Goal: Information Seeking & Learning: Learn about a topic

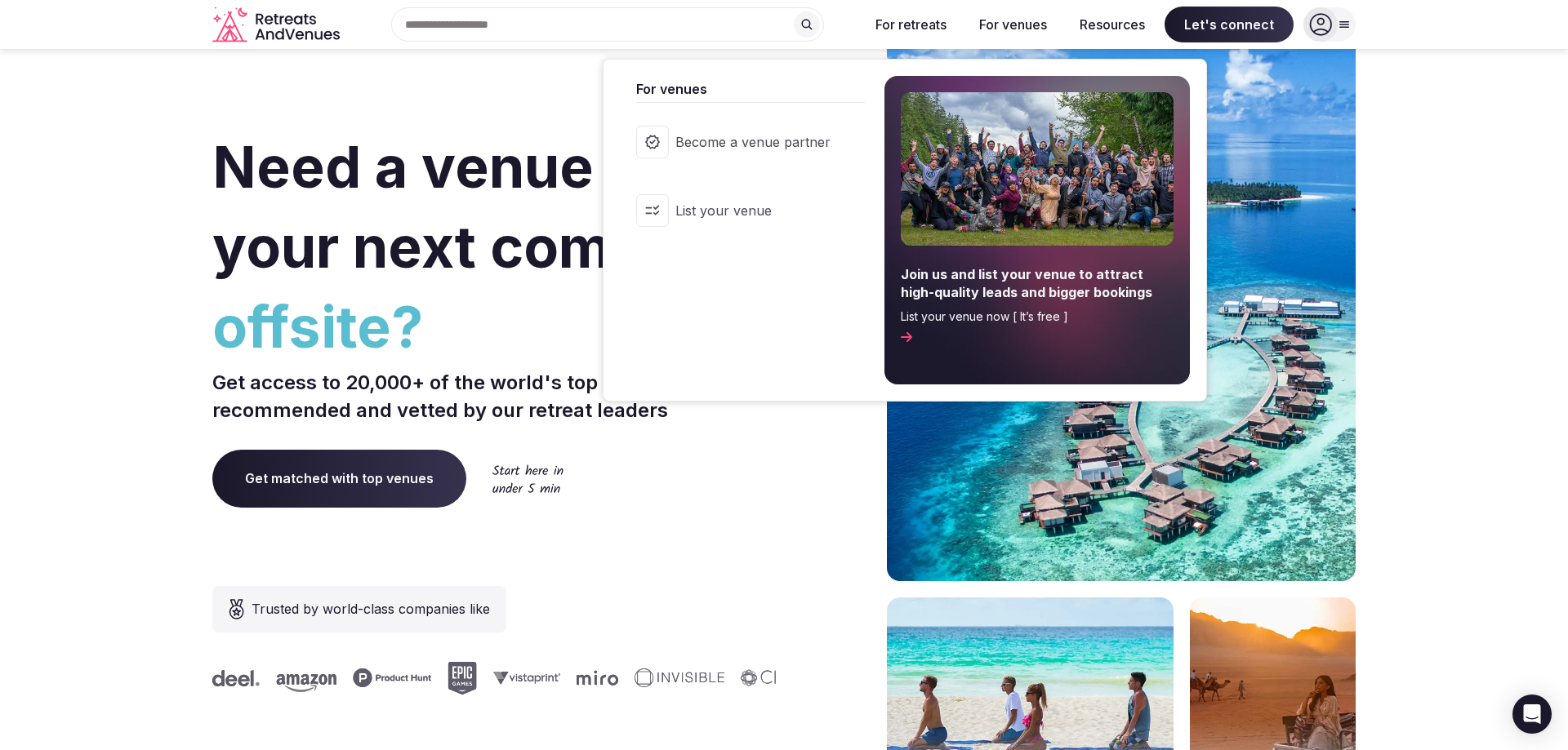
click at [1009, 34] on button "For venues" at bounding box center [1013, 25] width 94 height 36
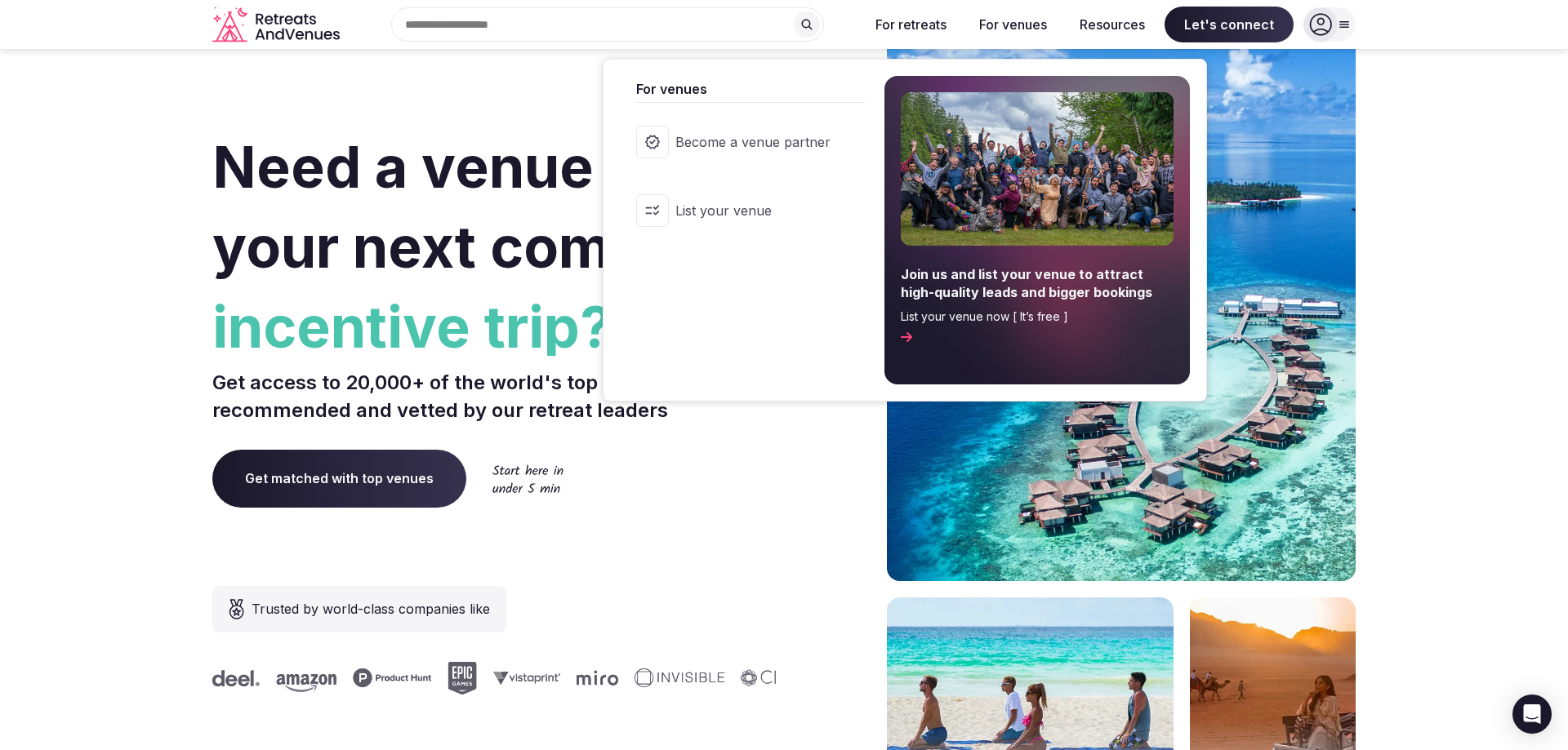
click at [1012, 14] on button "For venues" at bounding box center [1013, 25] width 94 height 36
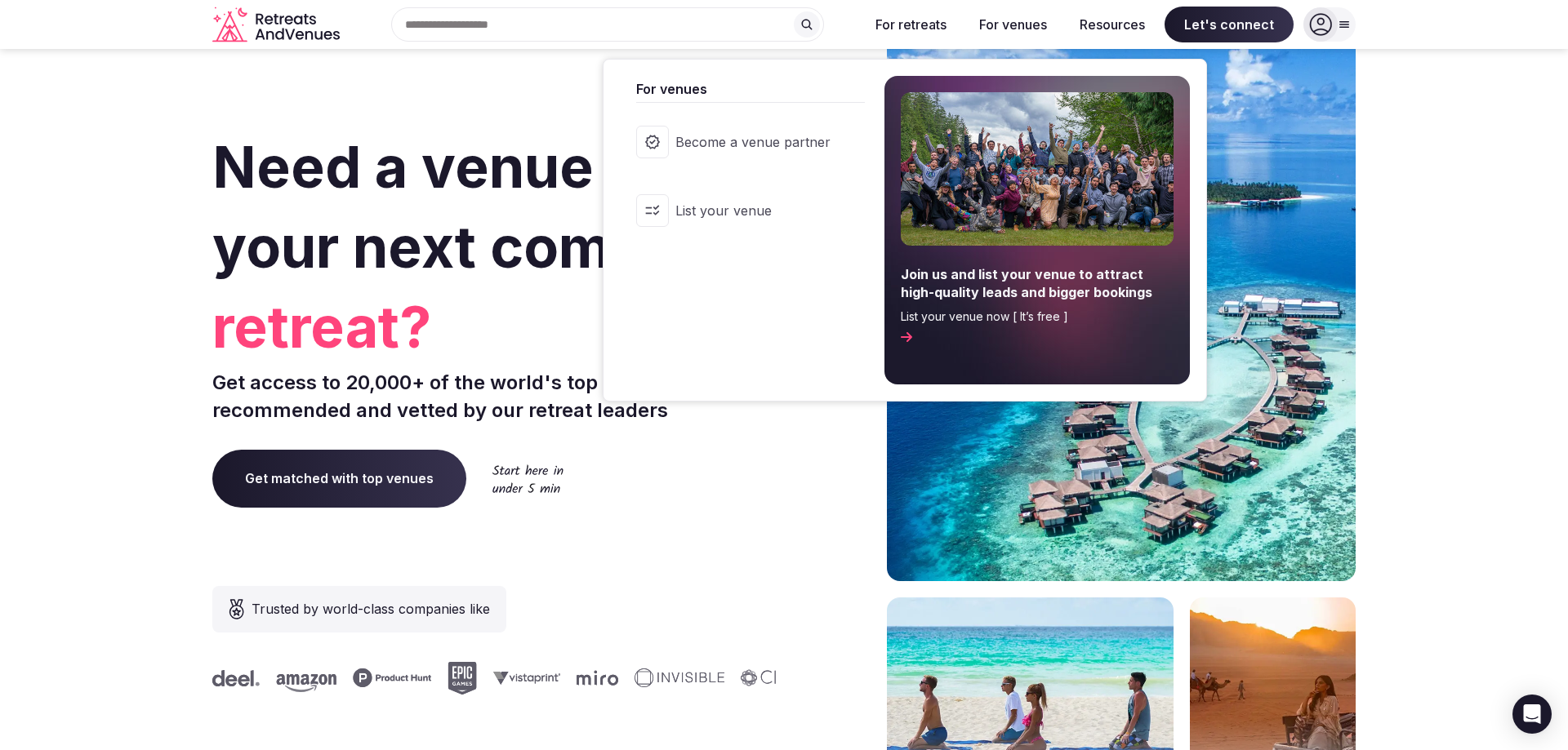
click at [991, 313] on span "List your venue now [ It’s free ]" at bounding box center [1037, 316] width 272 height 16
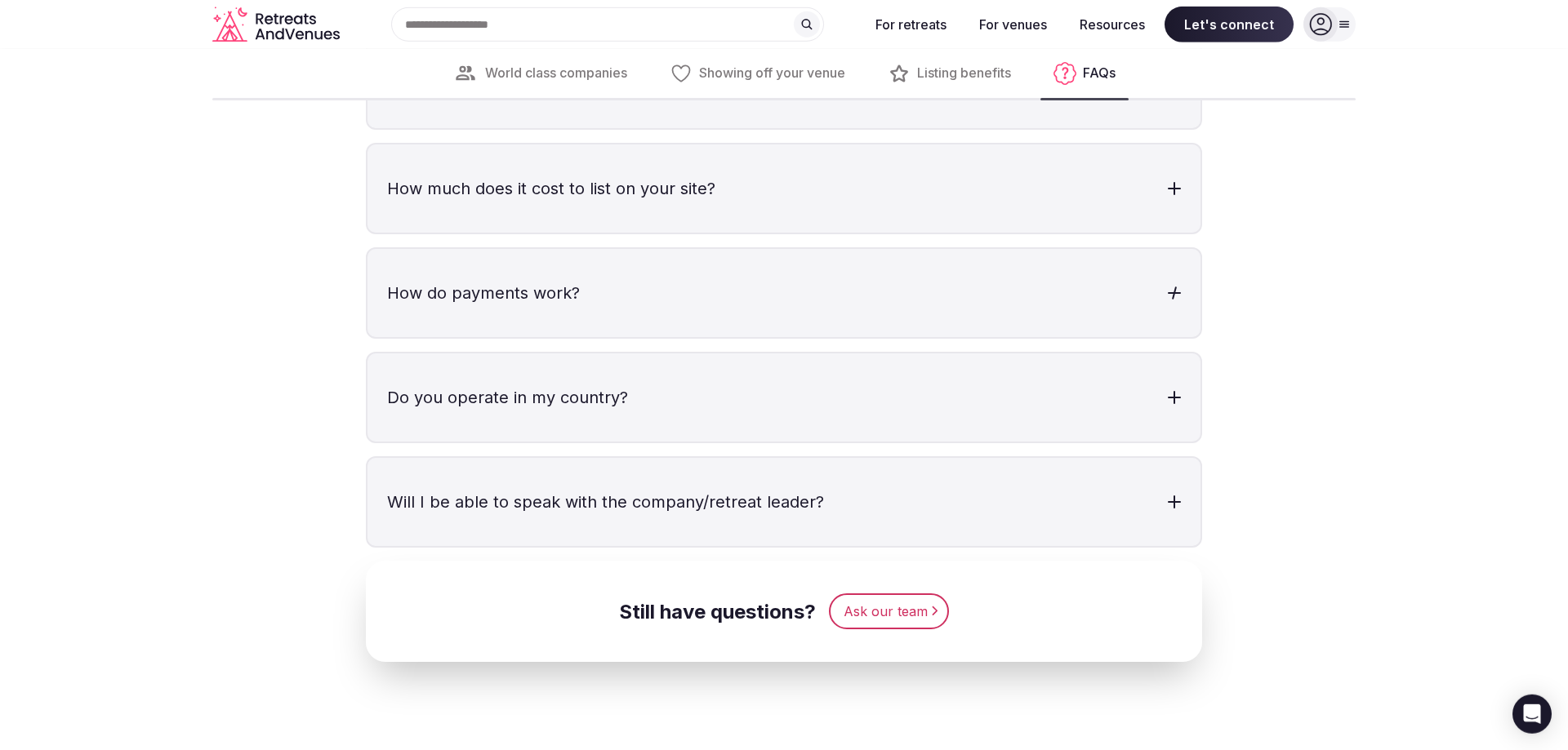
scroll to position [4913, 0]
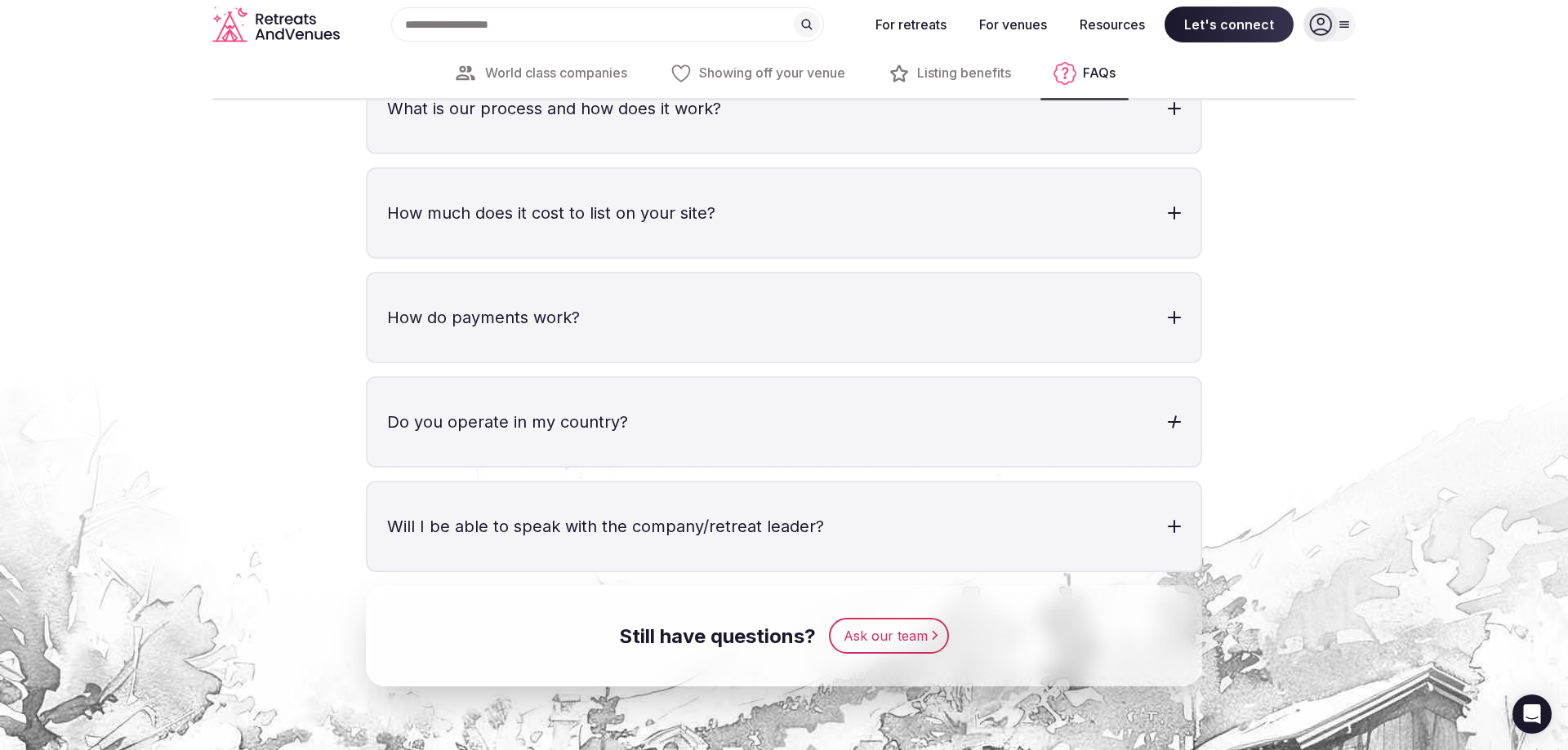
click at [576, 446] on h3 "Do you operate in my country?" at bounding box center [784, 421] width 833 height 88
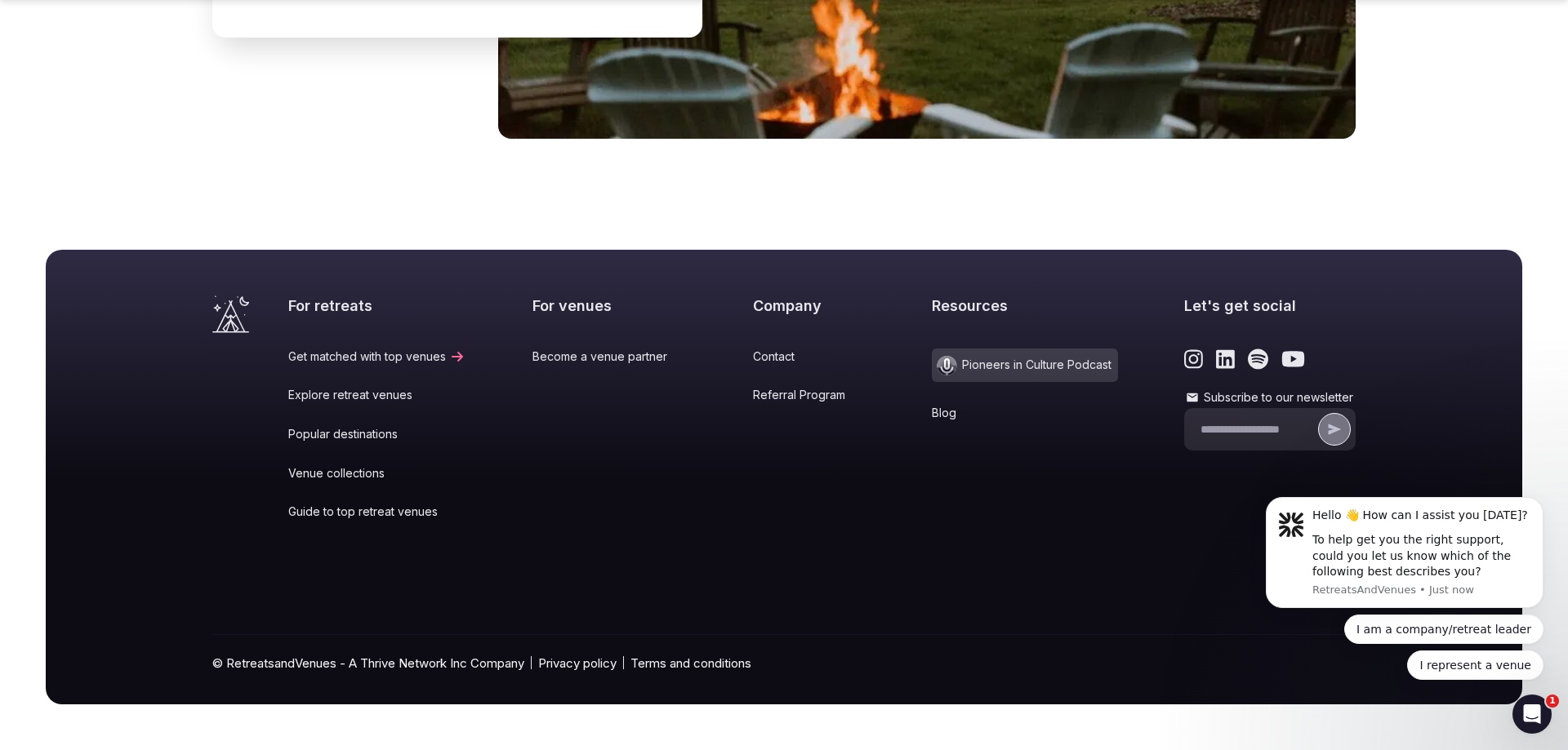
scroll to position [0, 0]
click at [378, 392] on link "Explore retreat venues" at bounding box center [377, 395] width 177 height 16
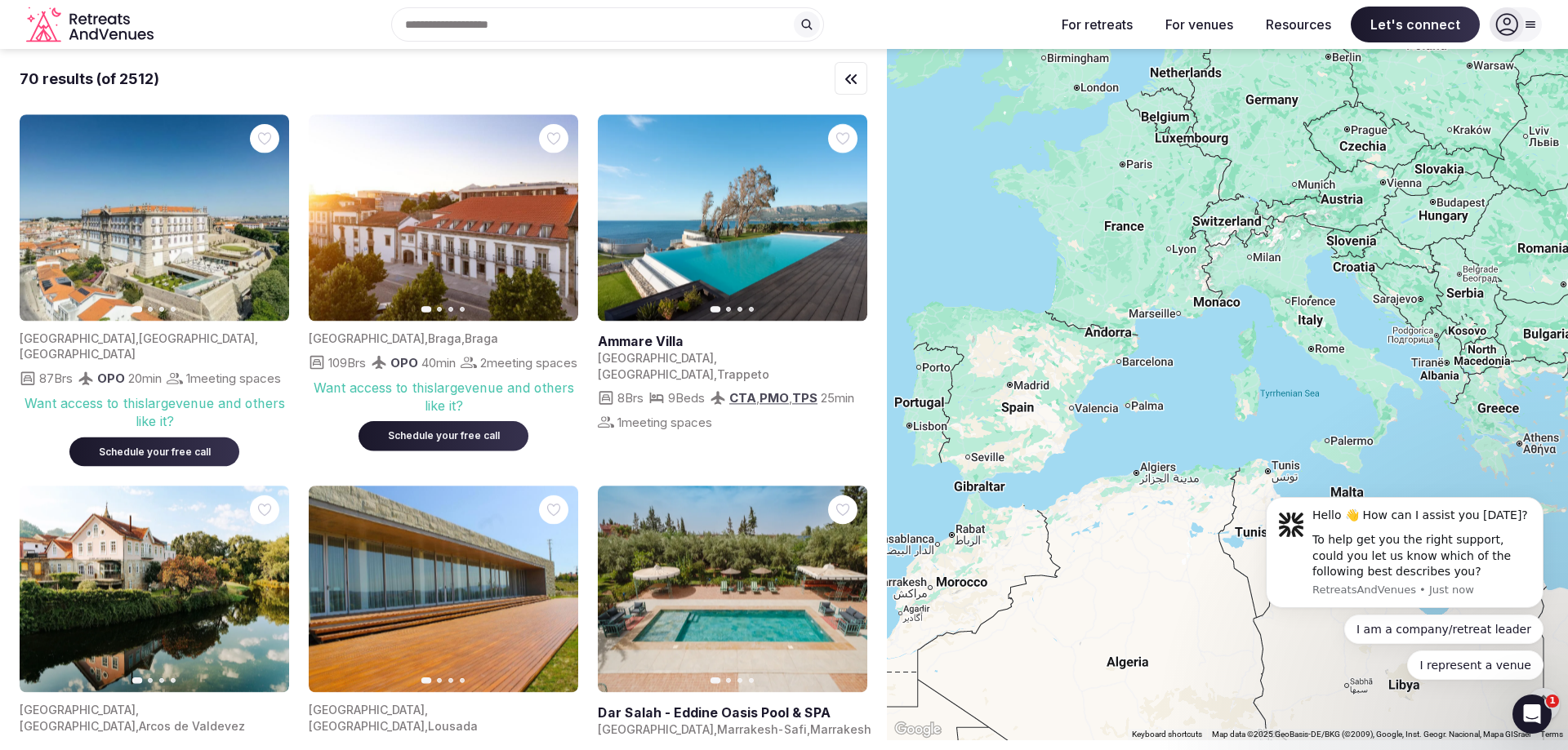
scroll to position [6295, 0]
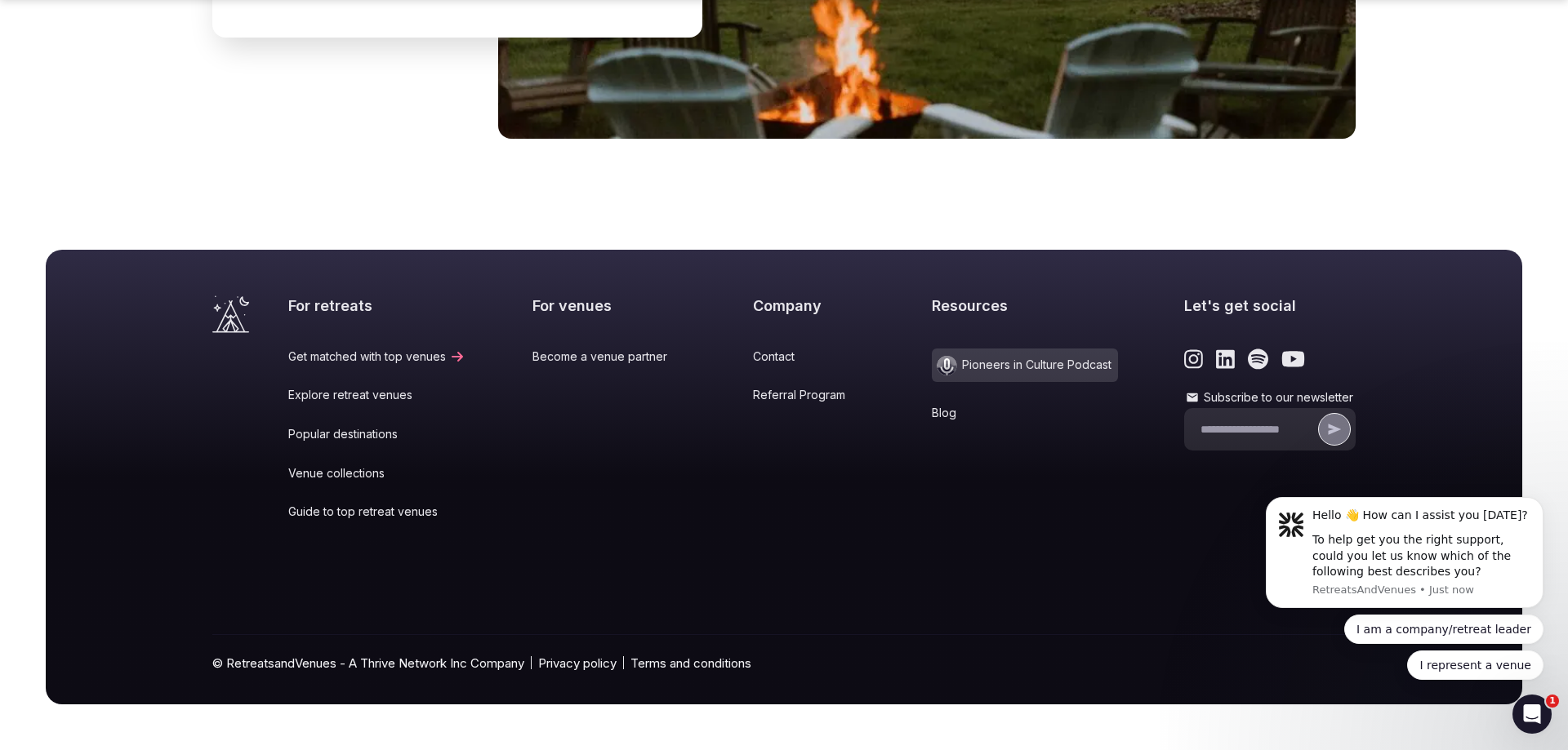
click at [330, 402] on link "Explore retreat venues" at bounding box center [377, 395] width 177 height 16
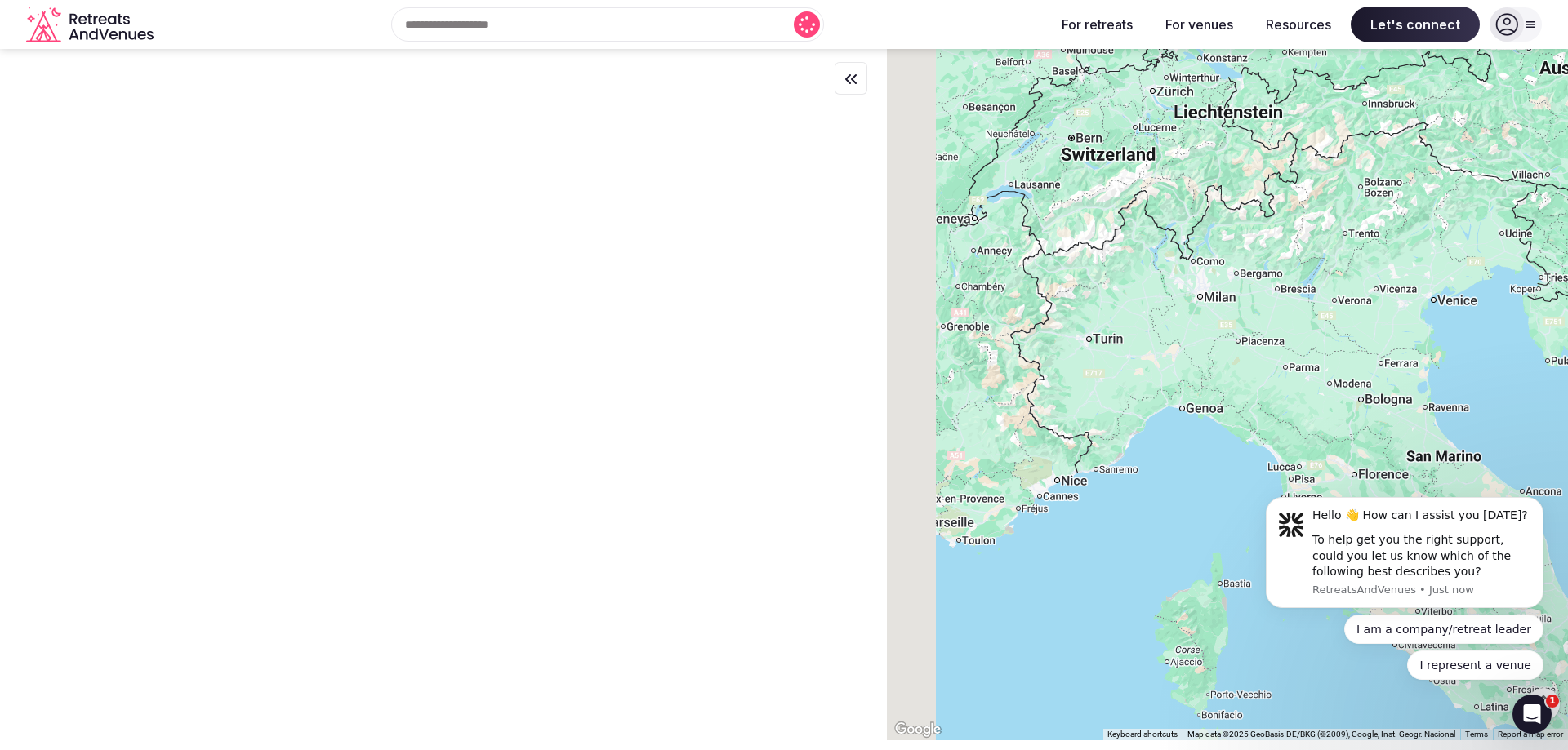
drag, startPoint x: 1111, startPoint y: 211, endPoint x: 1228, endPoint y: 247, distance: 122.4
click at [1228, 247] on div at bounding box center [1227, 395] width 681 height 692
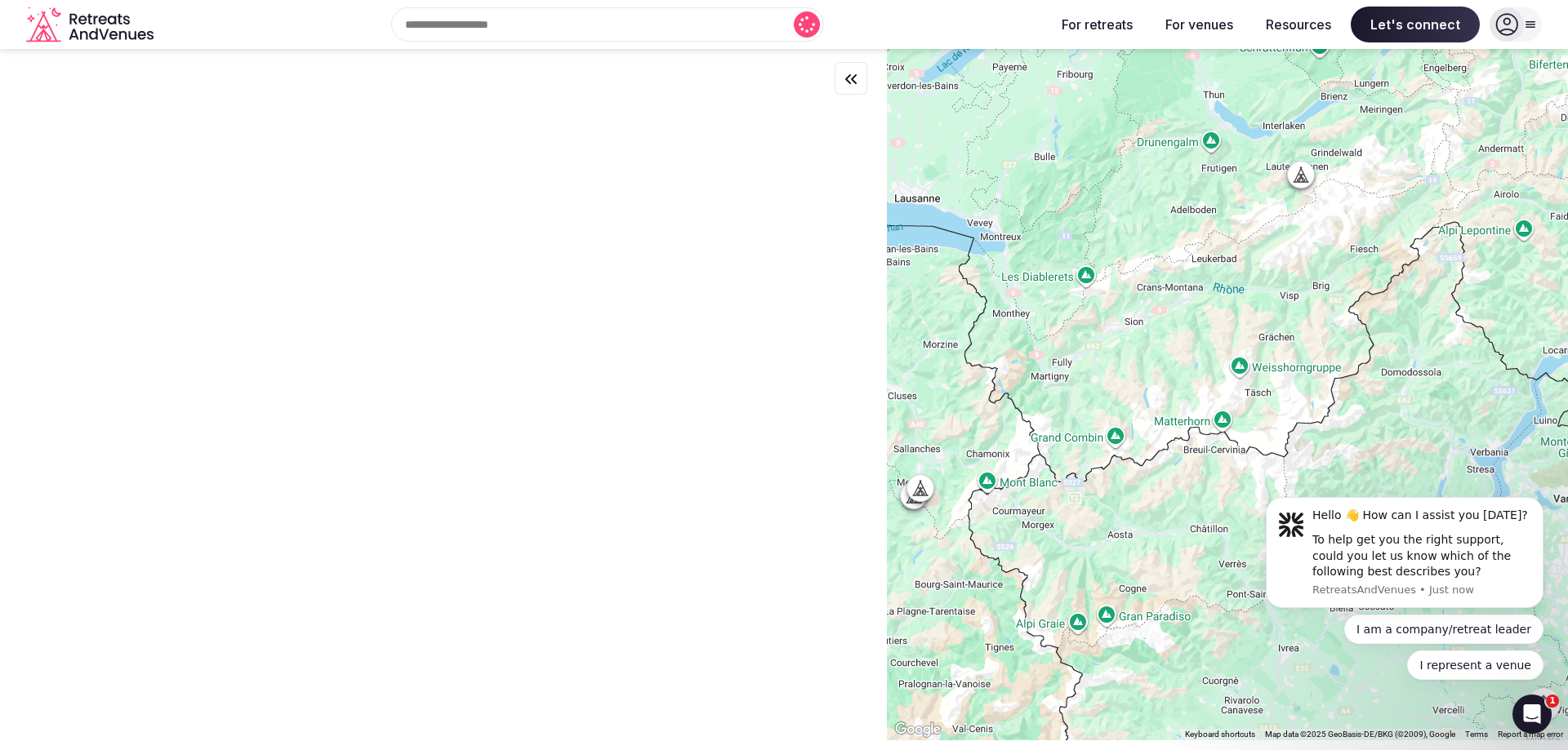
drag, startPoint x: 1146, startPoint y: 197, endPoint x: 1279, endPoint y: 282, distance: 157.8
click at [1279, 282] on div at bounding box center [1227, 395] width 681 height 692
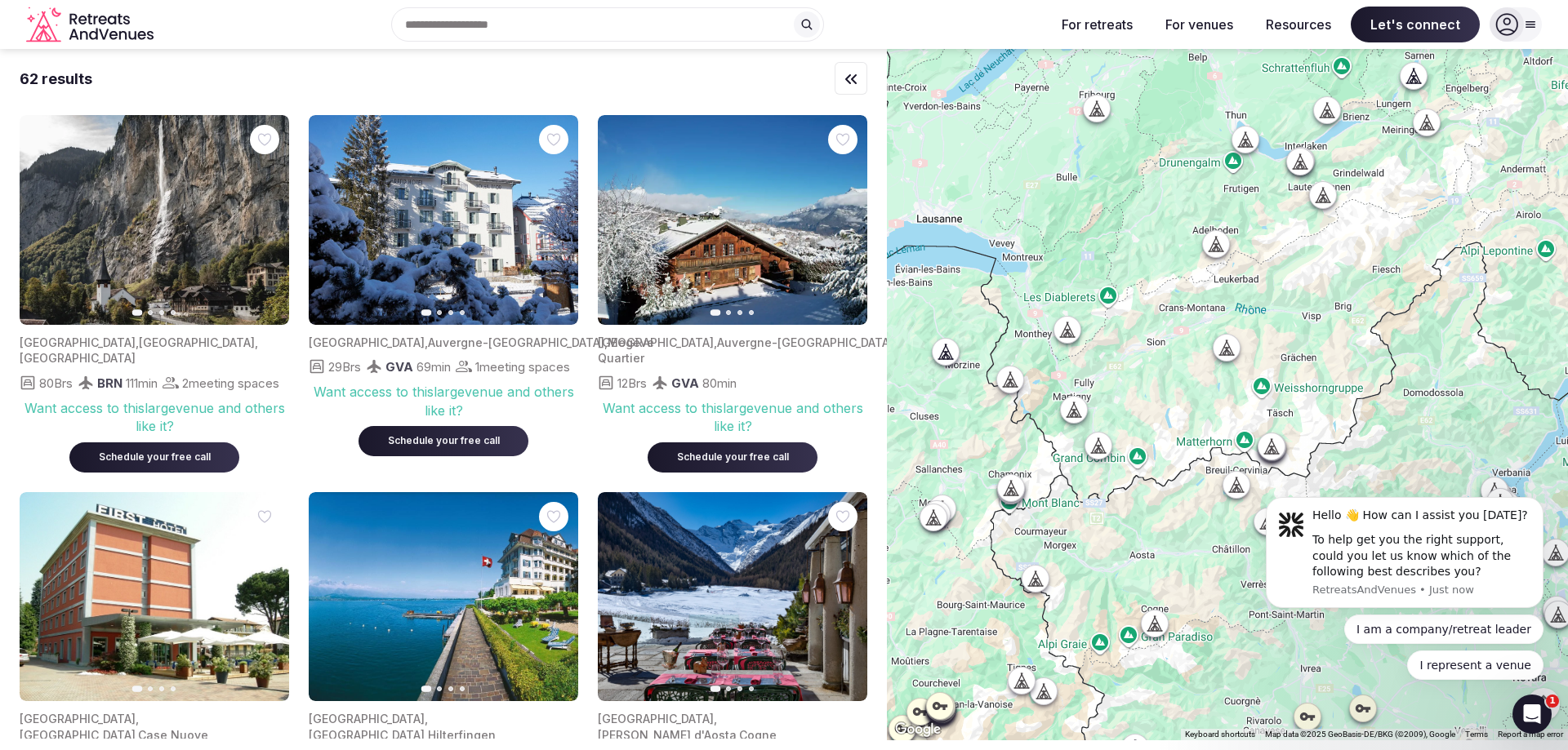
click at [1058, 333] on div at bounding box center [1067, 330] width 27 height 27
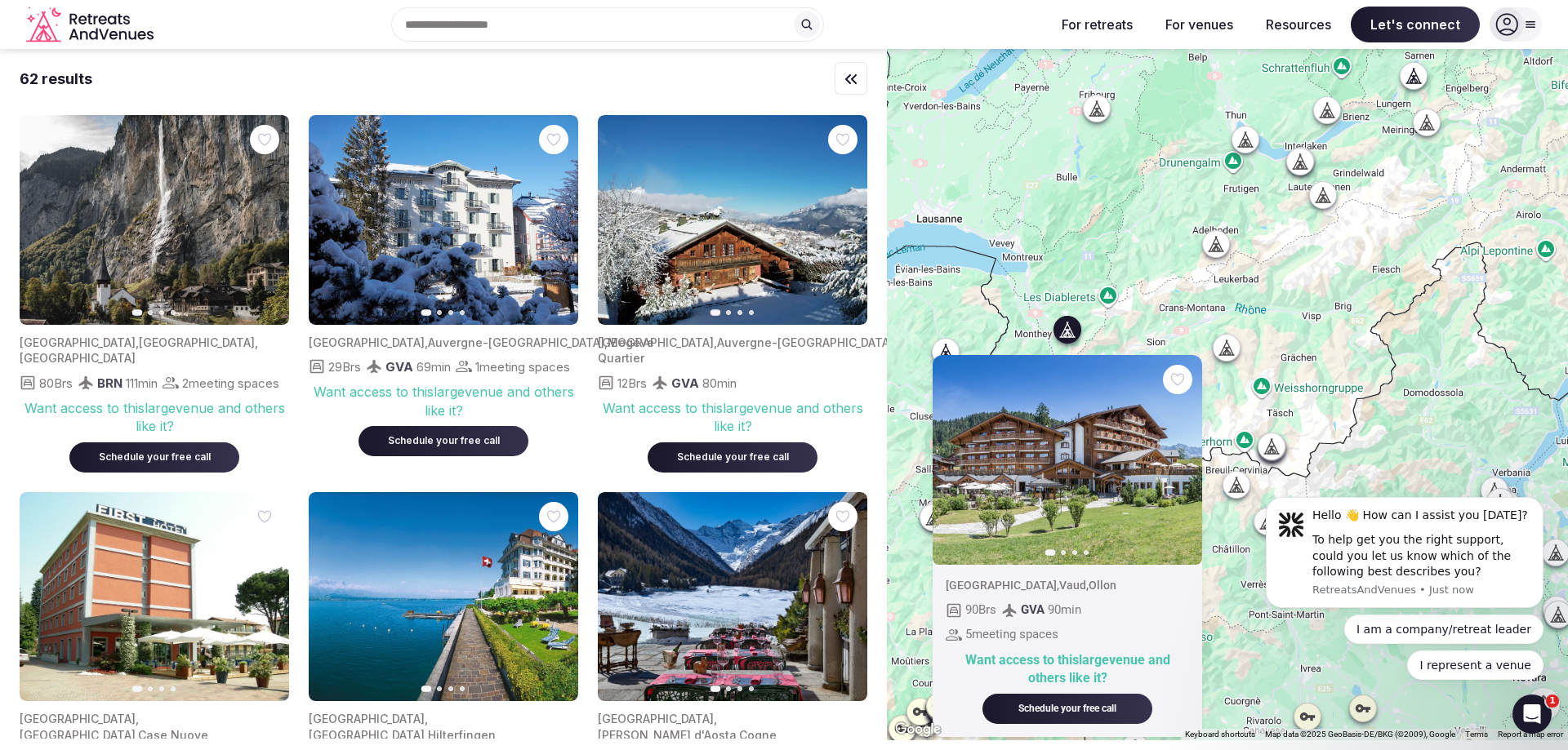
click at [1134, 325] on div "Previous slide Next slide [GEOGRAPHIC_DATA] , [GEOGRAPHIC_DATA] , Ollon 90 Brs …" at bounding box center [1227, 395] width 681 height 692
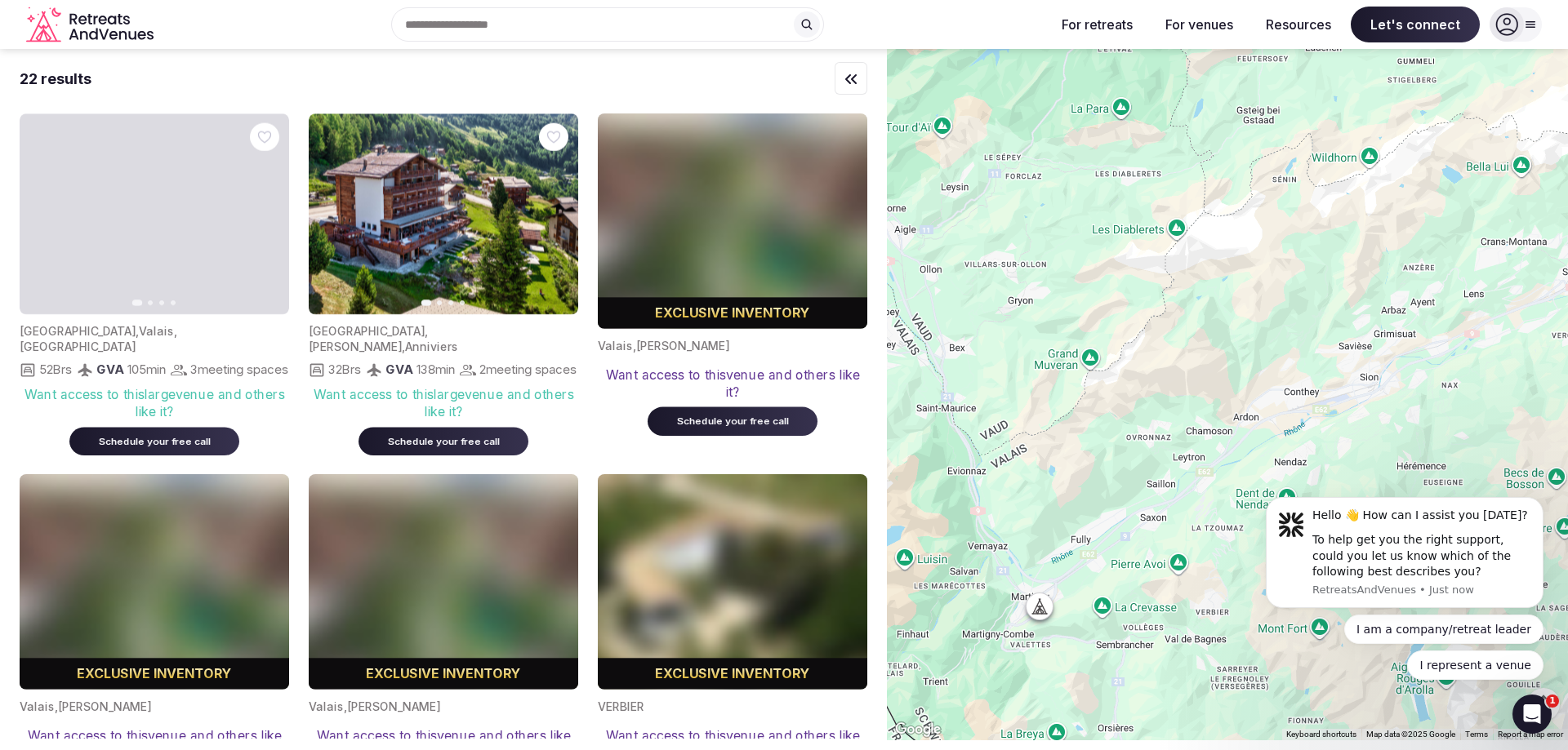
drag, startPoint x: 1098, startPoint y: 328, endPoint x: 1263, endPoint y: 303, distance: 166.9
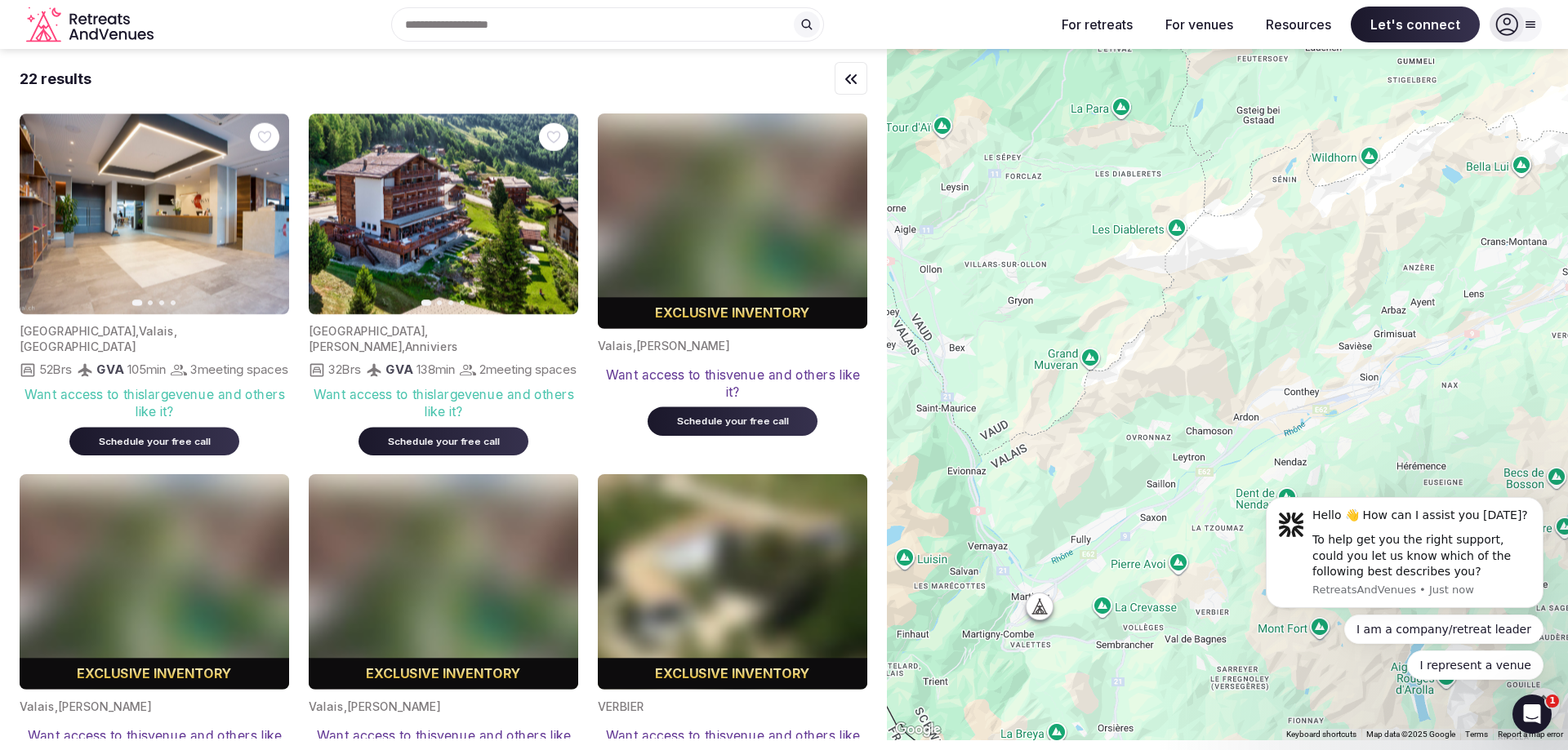
click at [1263, 303] on div at bounding box center [1227, 395] width 681 height 692
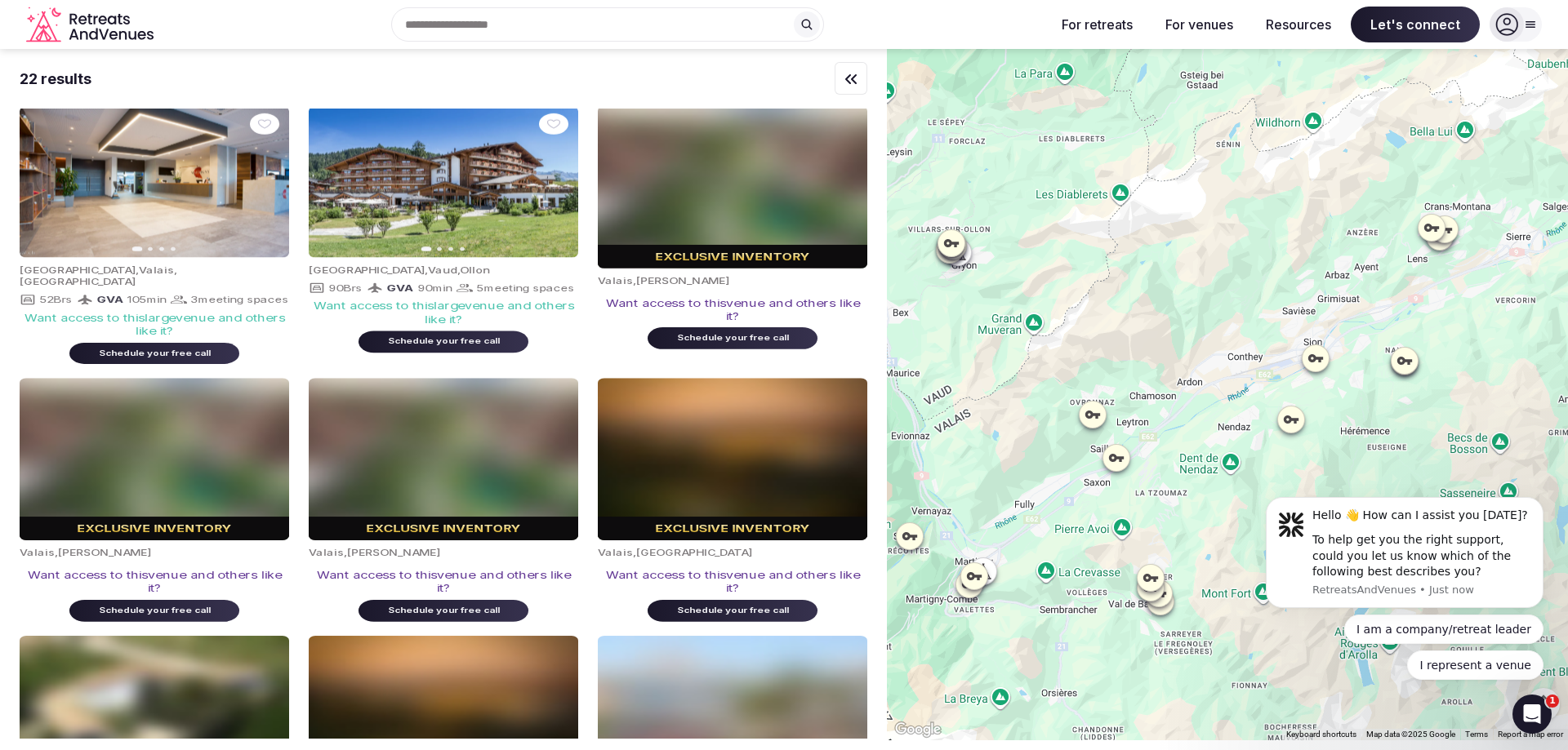
drag, startPoint x: 1249, startPoint y: 329, endPoint x: 1171, endPoint y: 292, distance: 86.3
click at [1171, 292] on div at bounding box center [1227, 395] width 681 height 692
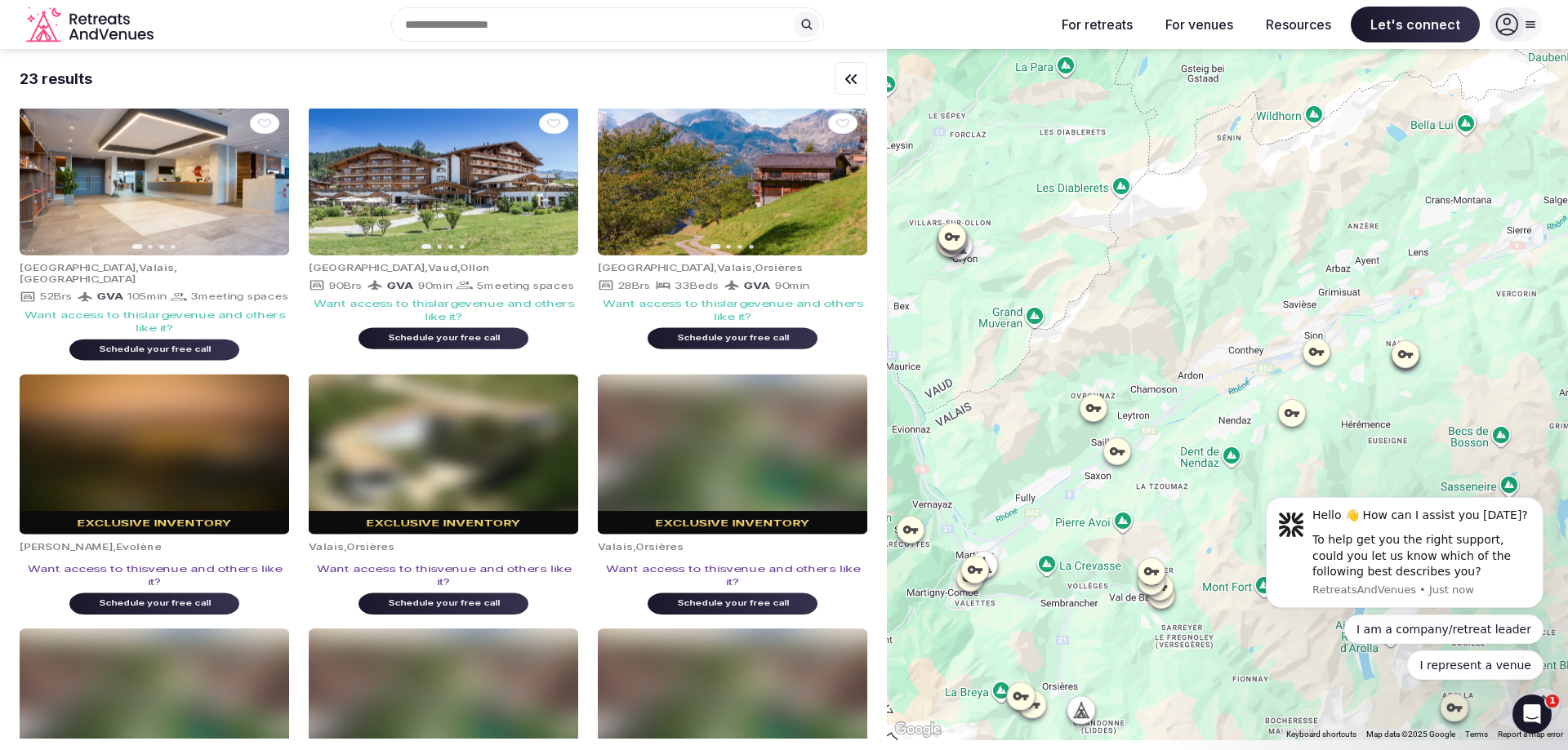
click at [1115, 457] on icon at bounding box center [1117, 451] width 16 height 16
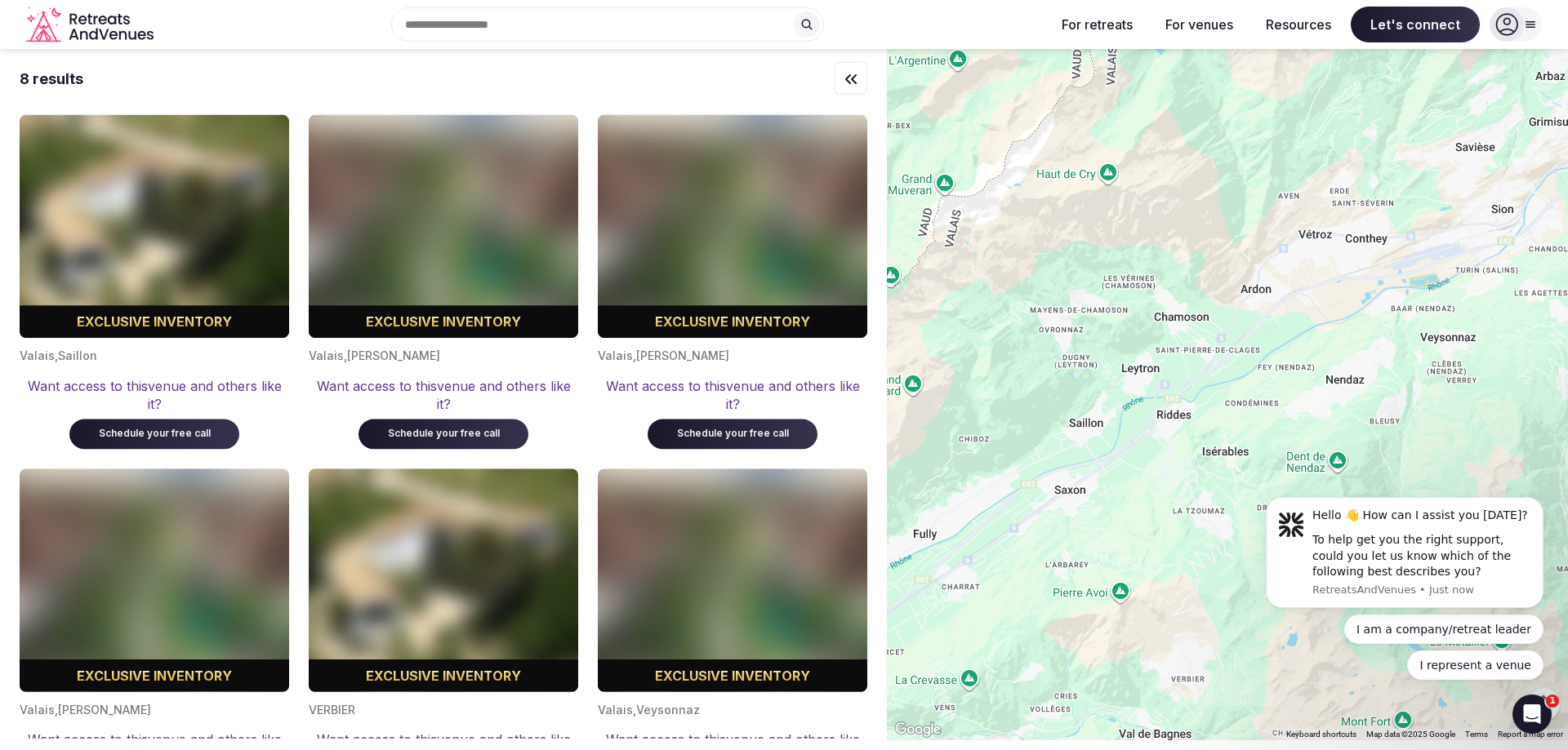
drag, startPoint x: 1145, startPoint y: 474, endPoint x: 1202, endPoint y: 472, distance: 57.0
click at [1202, 472] on div at bounding box center [1227, 395] width 681 height 692
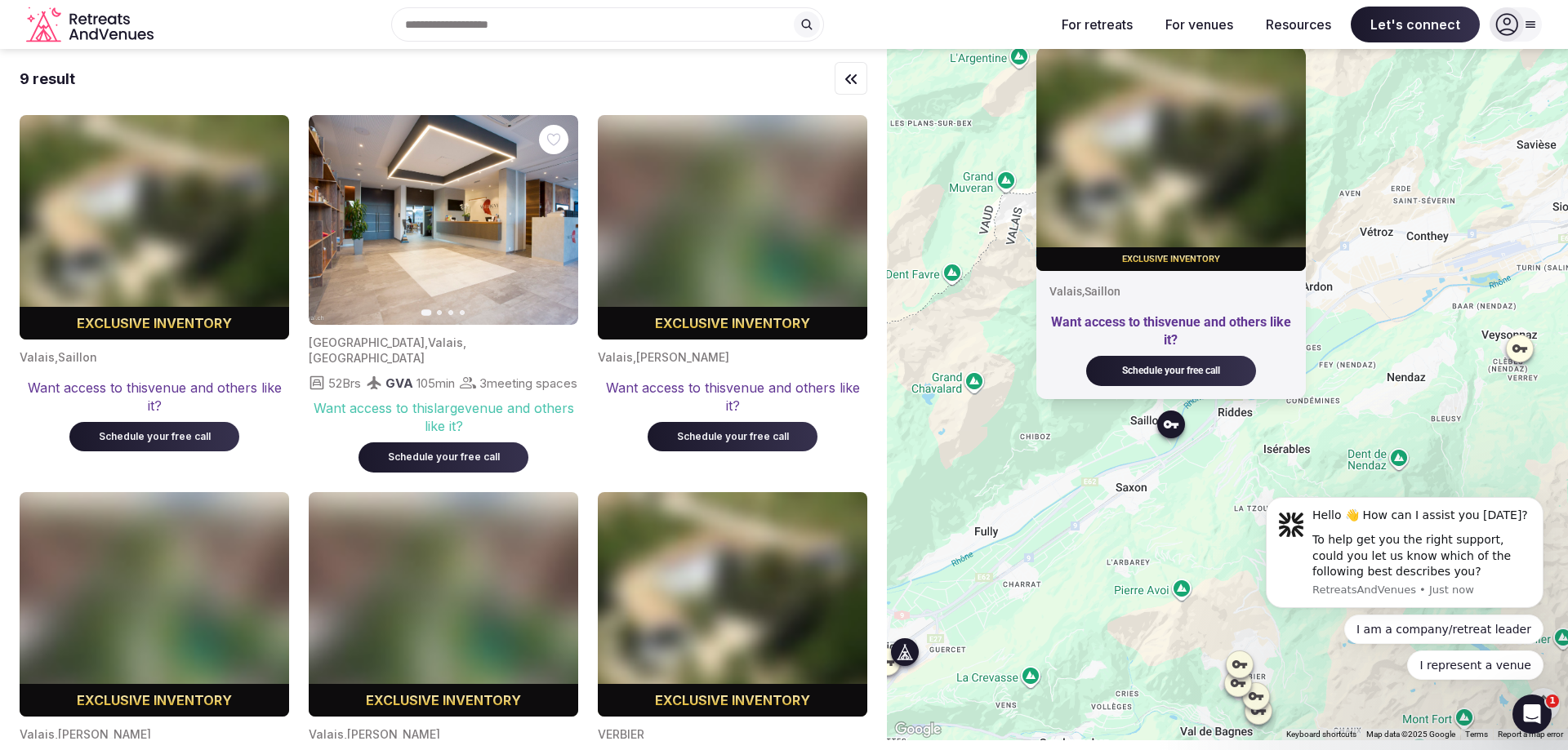
click at [328, 269] on img at bounding box center [443, 219] width 270 height 210
click at [557, 223] on icon "button" at bounding box center [555, 220] width 13 height 13
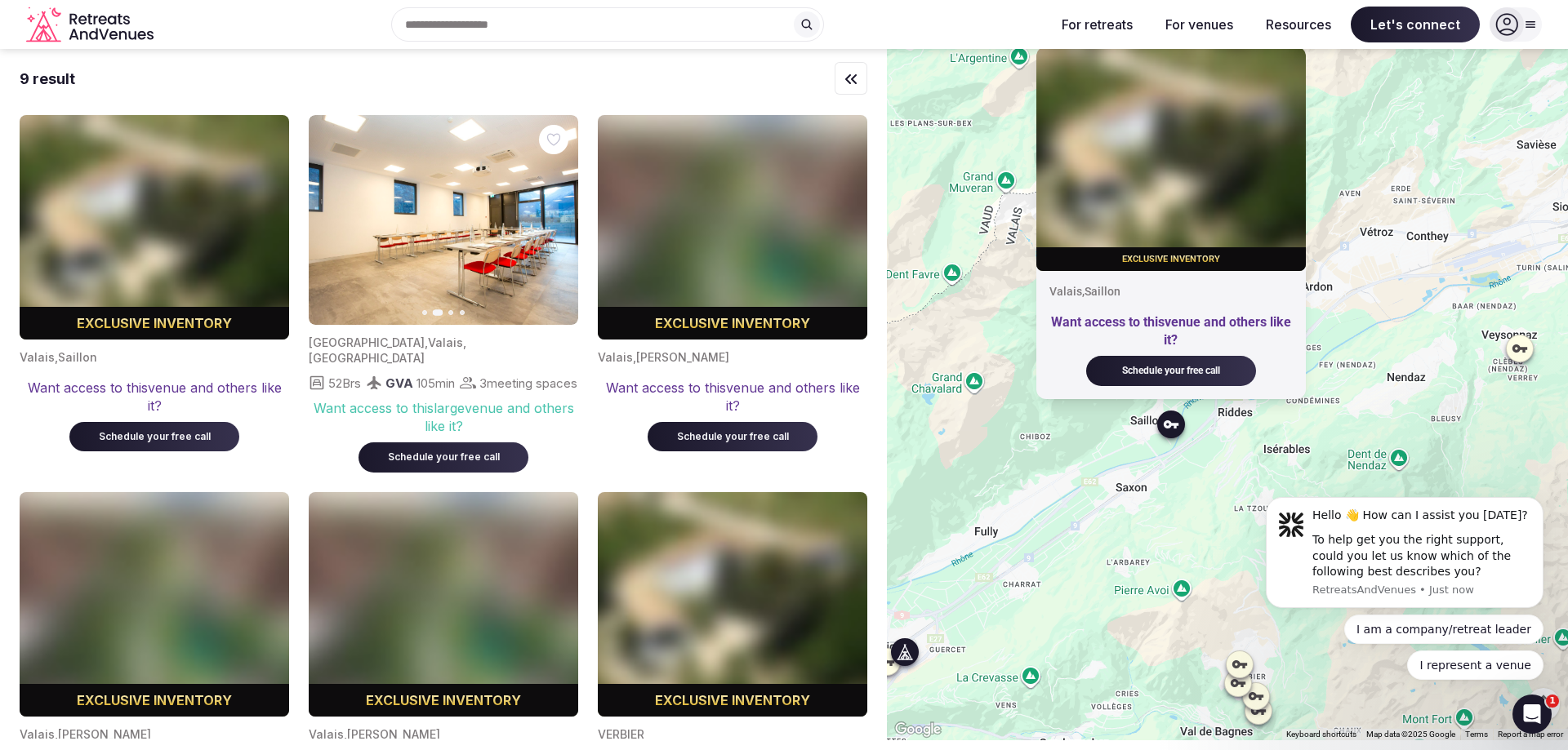
click at [557, 223] on icon "button" at bounding box center [555, 220] width 13 height 13
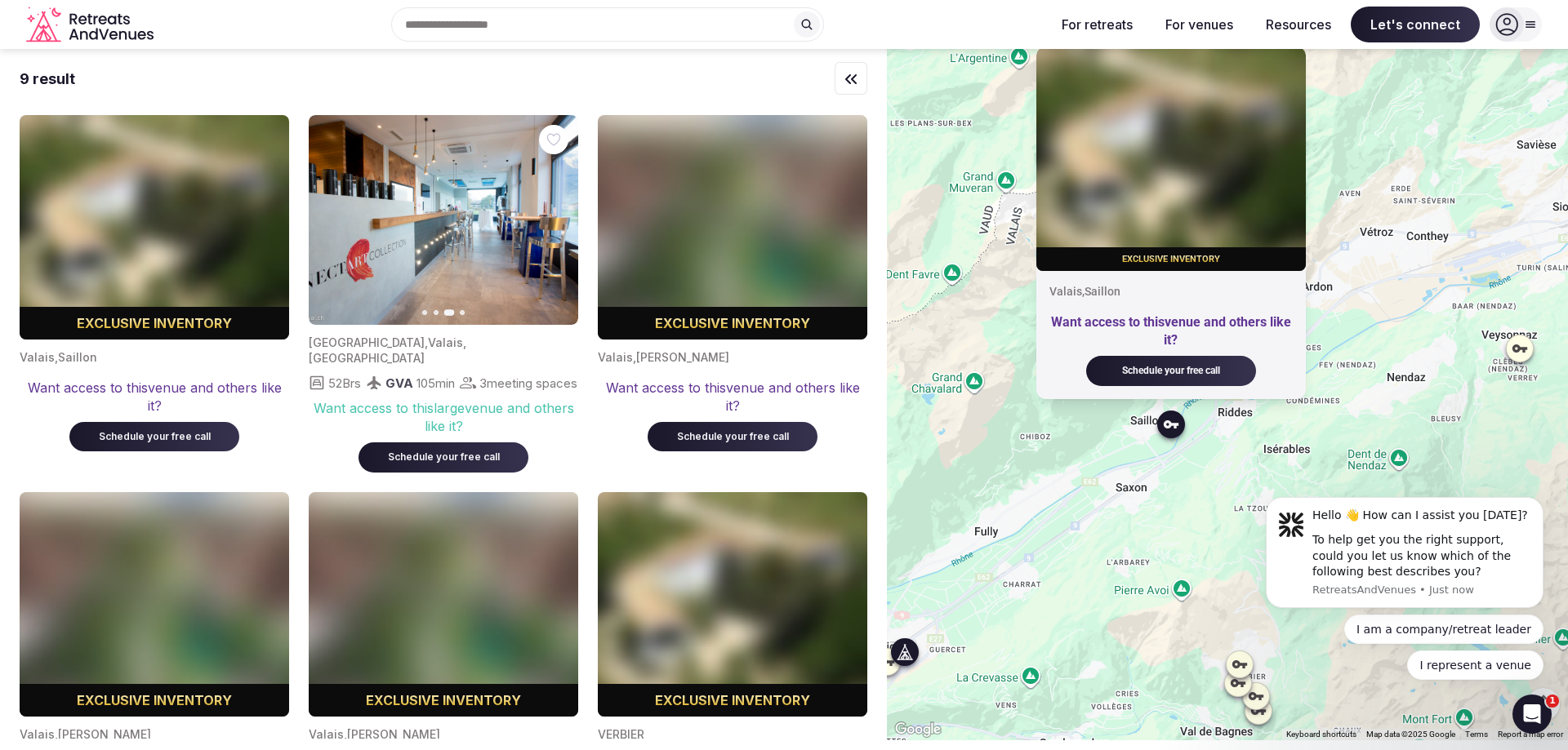
click at [557, 223] on icon "button" at bounding box center [555, 220] width 13 height 13
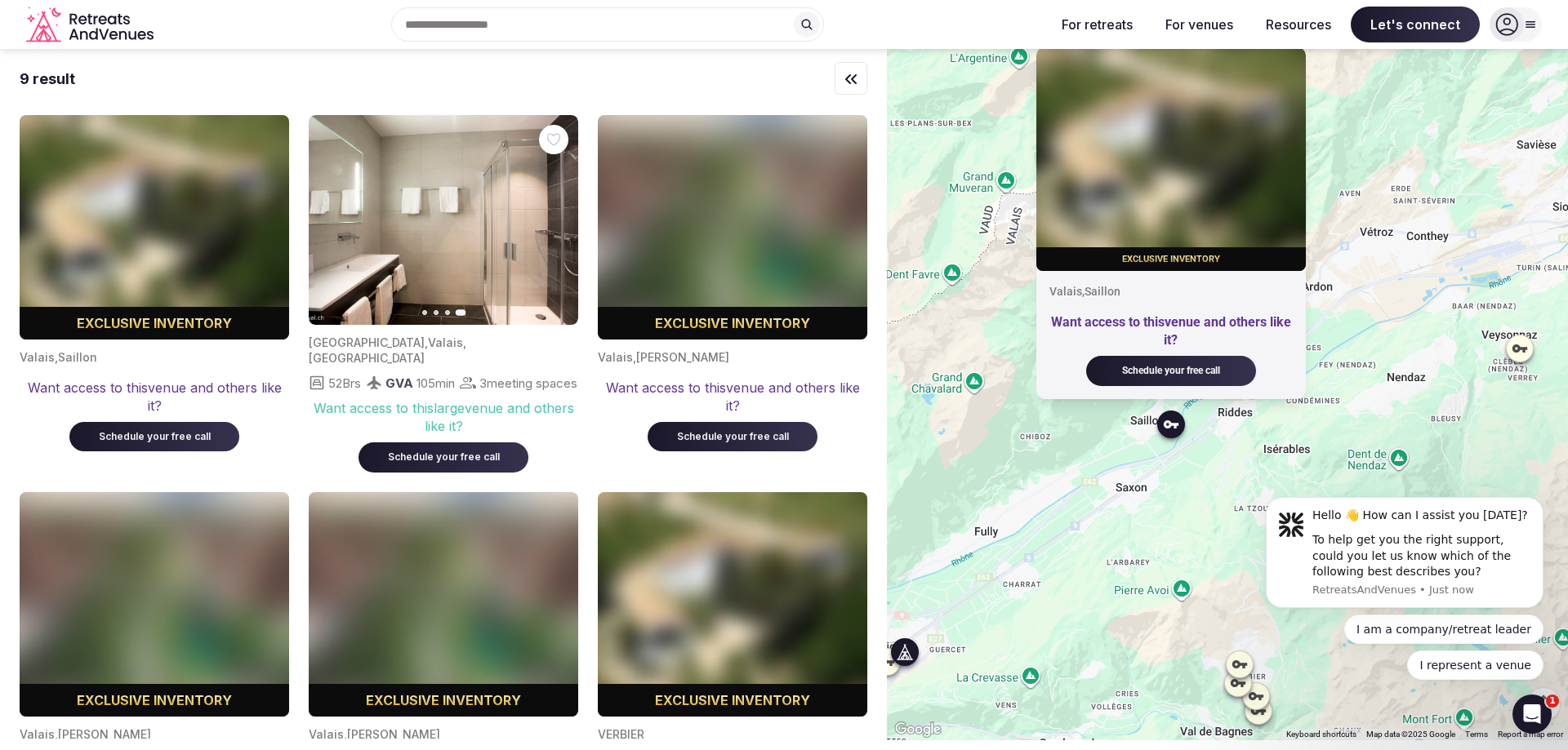
click at [477, 228] on img at bounding box center [443, 219] width 270 height 210
